Goal: Transaction & Acquisition: Purchase product/service

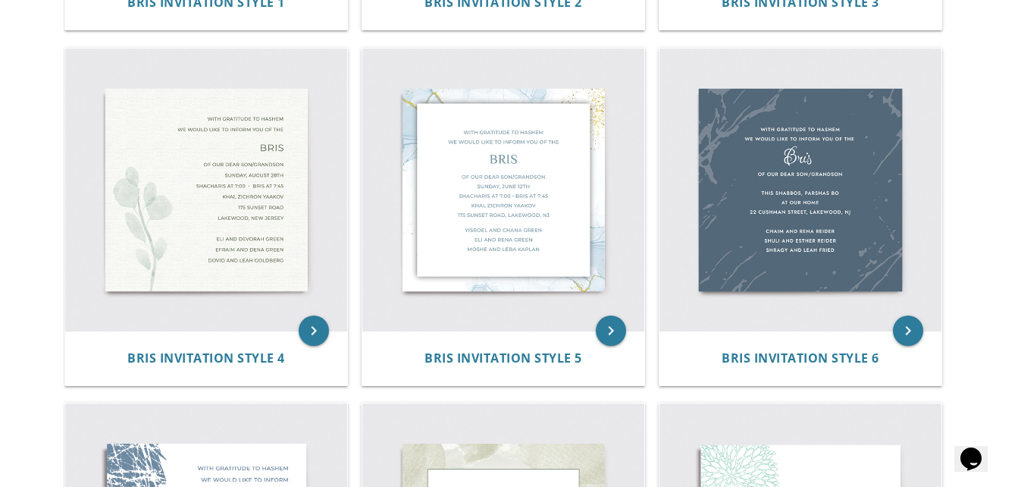
scroll to position [635, 0]
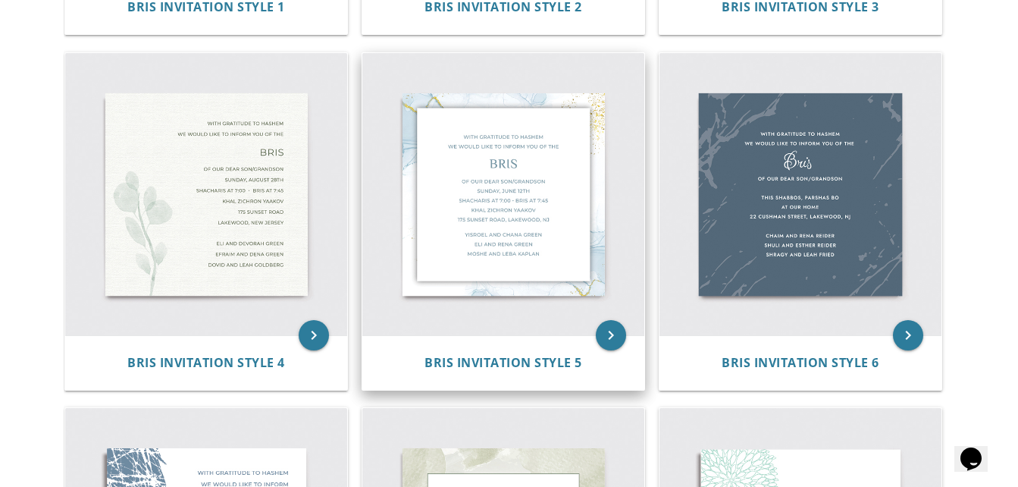
click at [523, 205] on img at bounding box center [503, 194] width 282 height 282
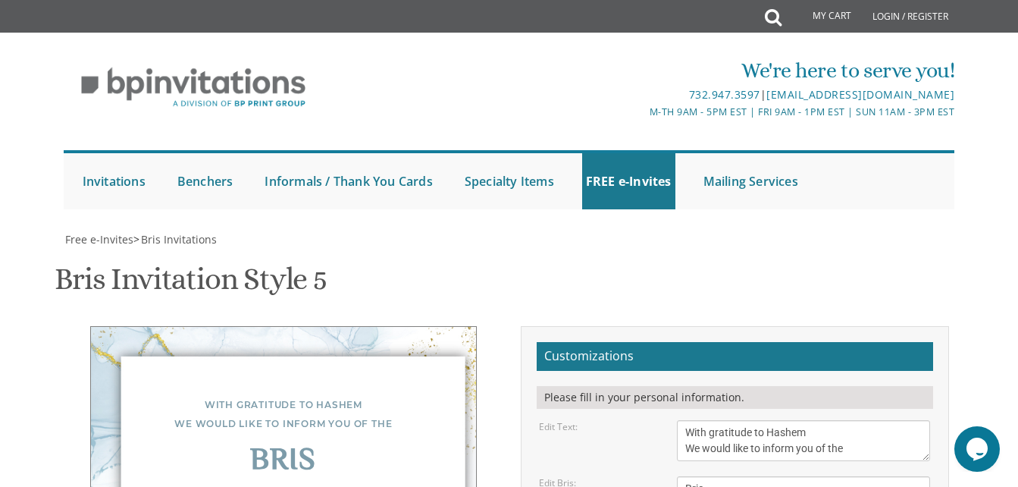
scroll to position [323, 0]
drag, startPoint x: 801, startPoint y: 309, endPoint x: 664, endPoint y: 289, distance: 138.7
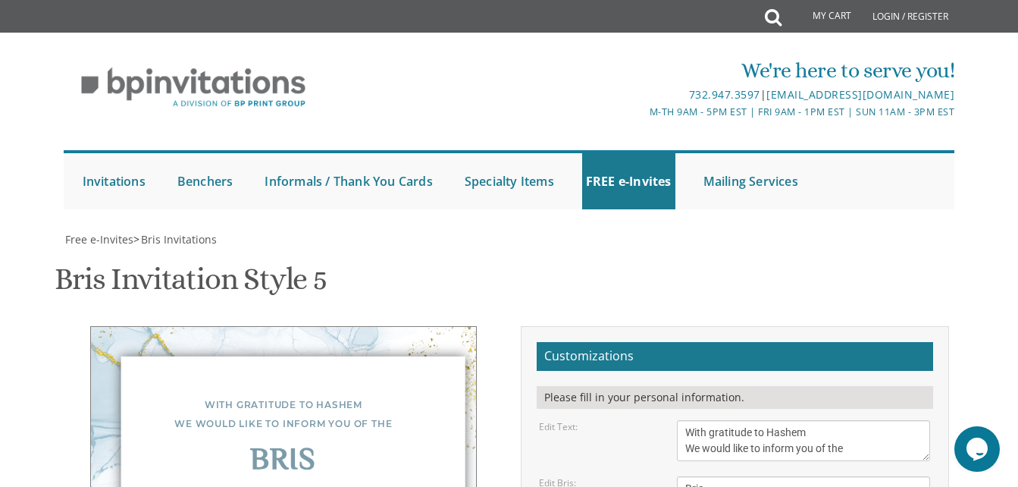
scroll to position [50, 0]
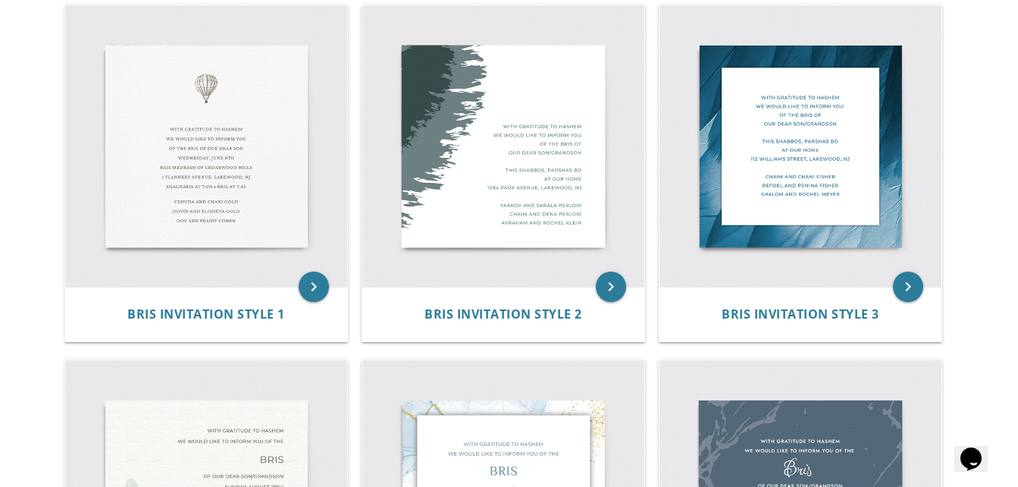
scroll to position [250, 0]
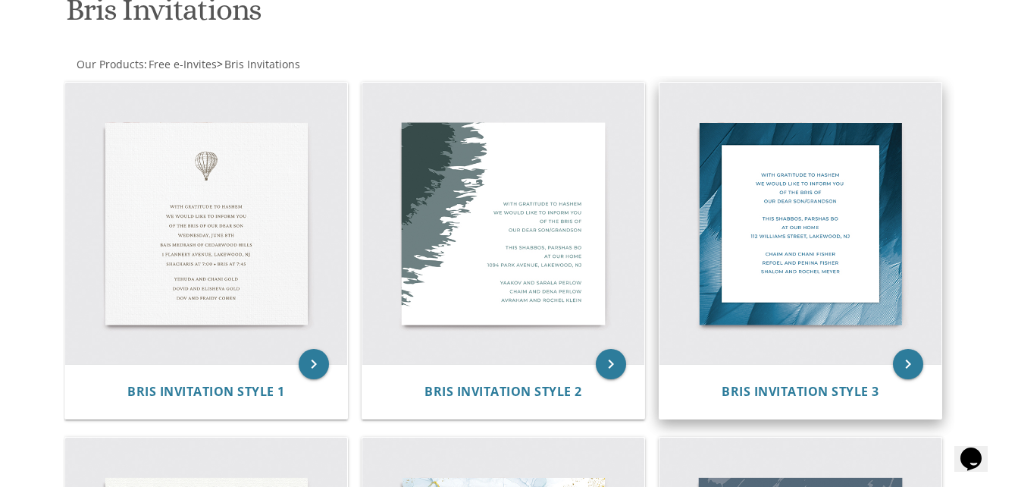
click at [779, 255] on img at bounding box center [801, 224] width 282 height 282
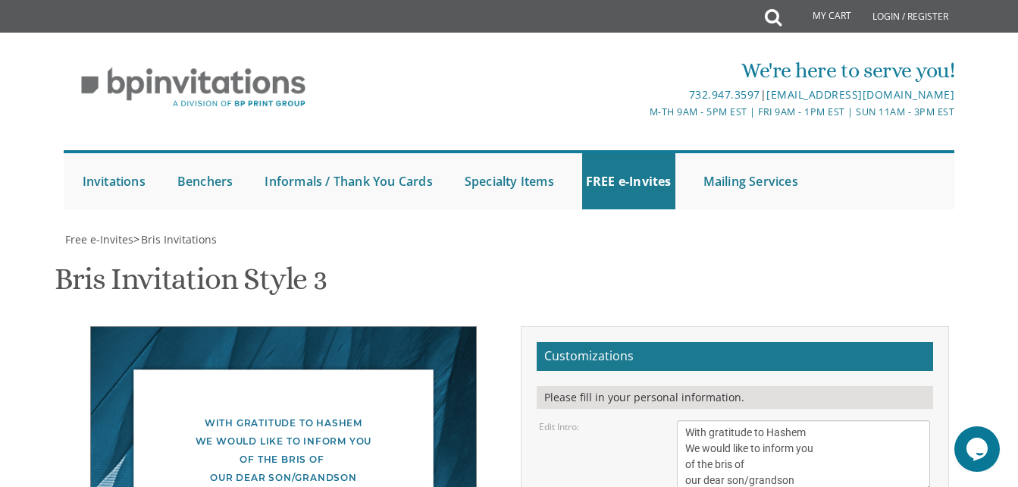
scroll to position [258, 0]
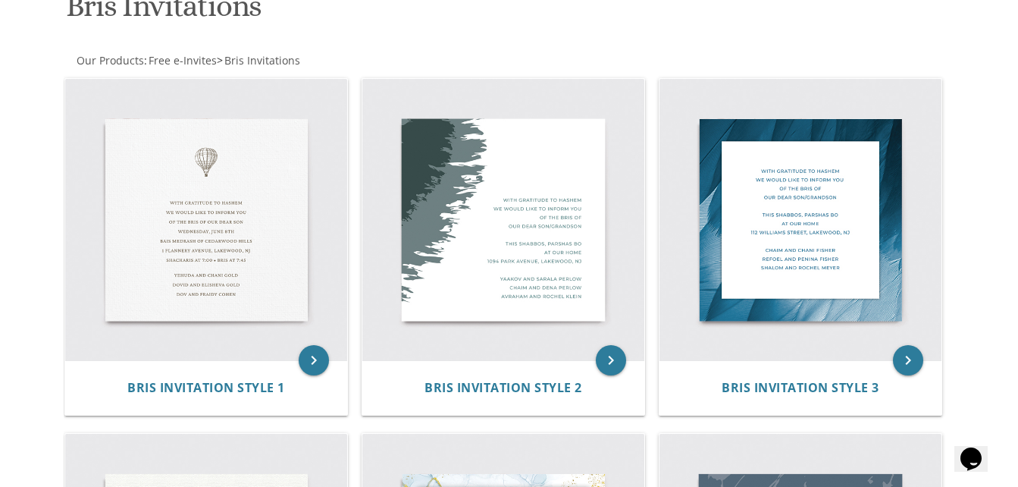
scroll to position [250, 0]
